Goal: Browse casually: Explore the website without a specific task or goal

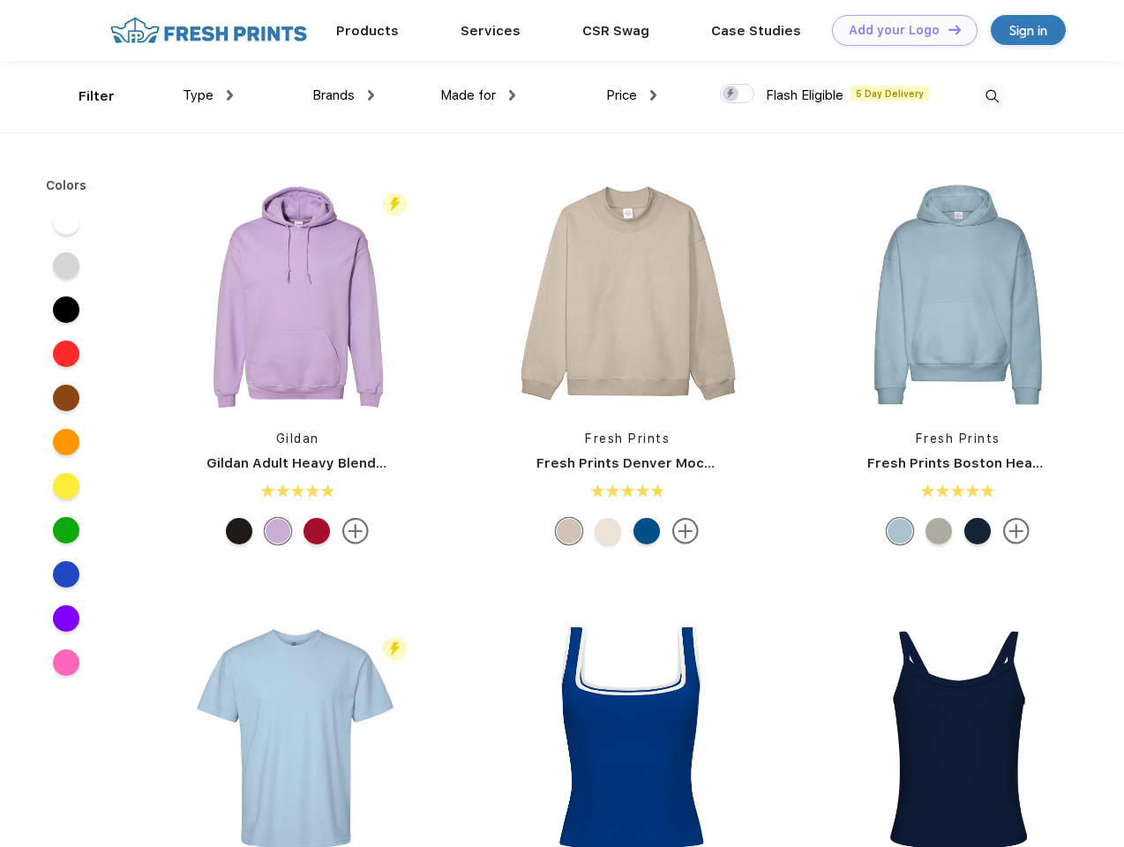
click at [898, 30] on link "Add your Logo Design Tool" at bounding box center [905, 30] width 146 height 31
click at [0, 0] on div "Design Tool" at bounding box center [0, 0] width 0 height 0
click at [947, 29] on link "Add your Logo Design Tool" at bounding box center [905, 30] width 146 height 31
click at [85, 96] on div "Filter" at bounding box center [97, 96] width 36 height 20
click at [208, 95] on span "Type" at bounding box center [198, 95] width 31 height 16
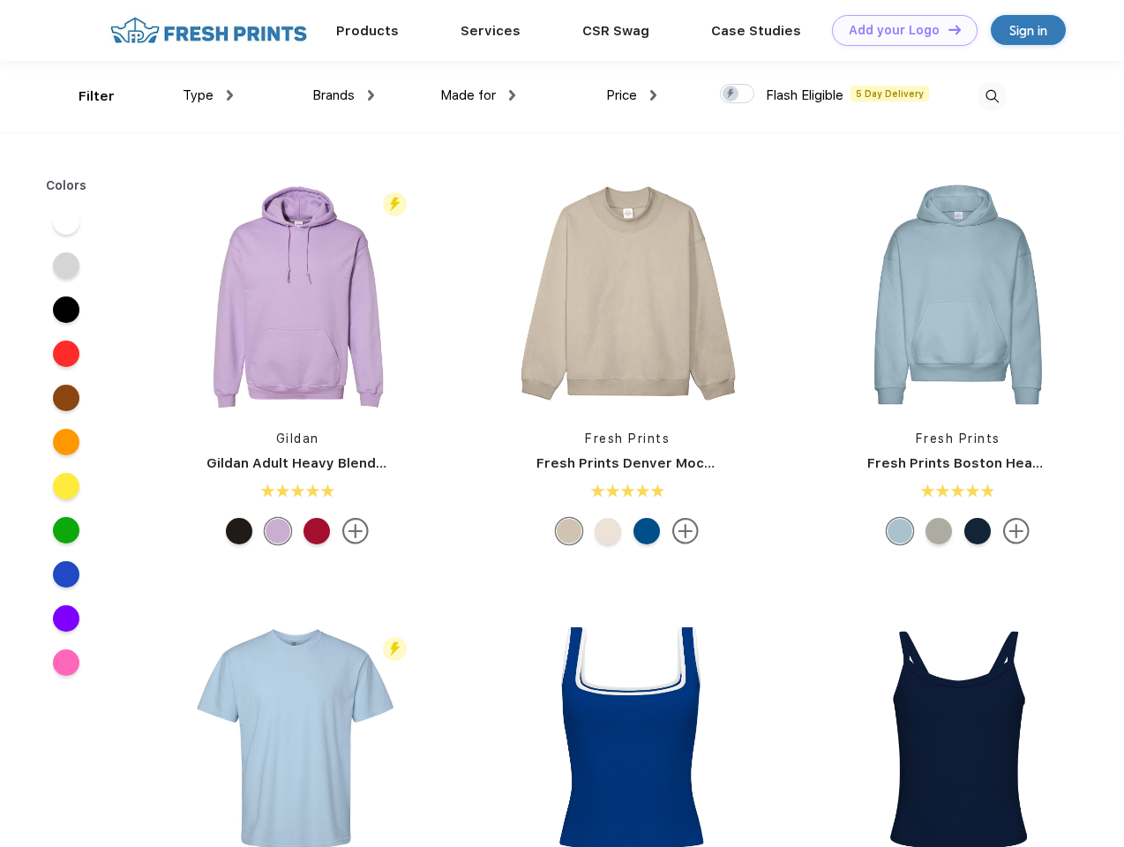
click at [343, 95] on span "Brands" at bounding box center [333, 95] width 42 height 16
click at [478, 95] on span "Made for" at bounding box center [468, 95] width 56 height 16
click at [632, 95] on span "Price" at bounding box center [621, 95] width 31 height 16
click at [738, 94] on div at bounding box center [737, 93] width 34 height 19
click at [731, 94] on input "checkbox" at bounding box center [725, 88] width 11 height 11
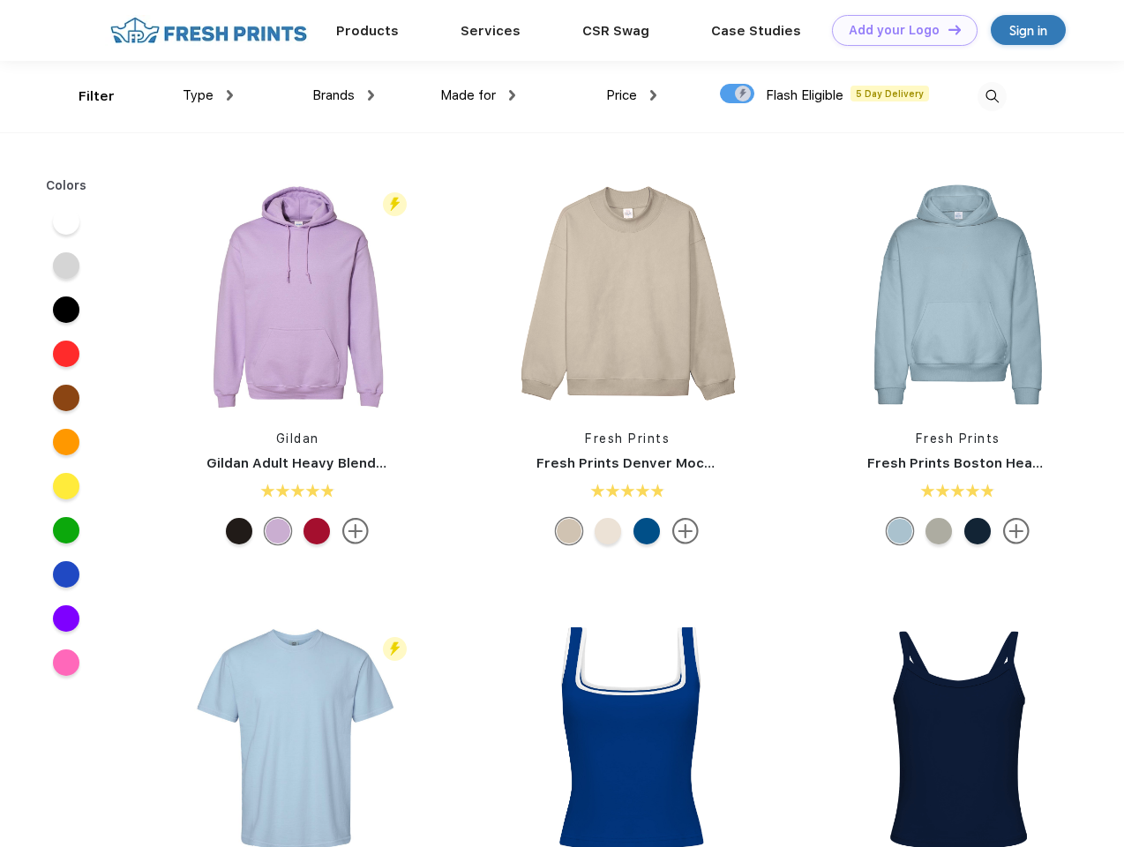
click at [992, 96] on img at bounding box center [992, 96] width 29 height 29
